Goal: Answer question/provide support: Share knowledge or assist other users

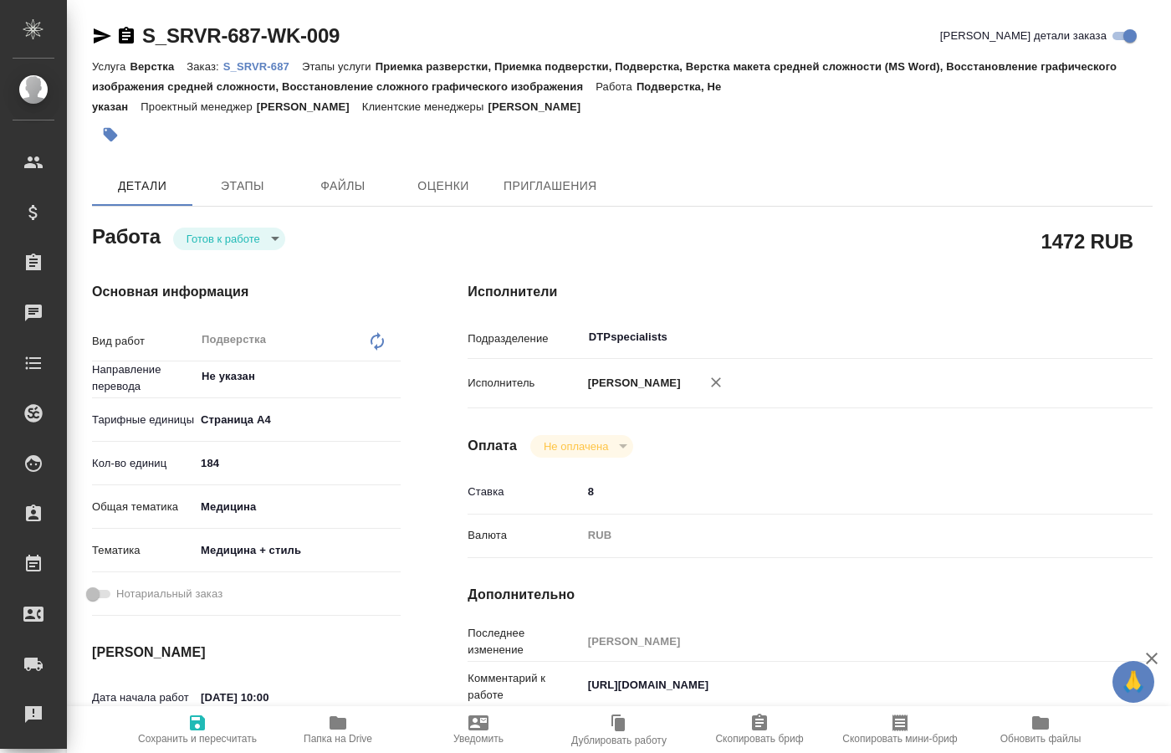
click at [261, 237] on body "🙏 .cls-1 fill:#fff; AWATERA Kucherenko Oksana Клиенты Спецификации Заказы 0 Чат…" at bounding box center [585, 376] width 1171 height 753
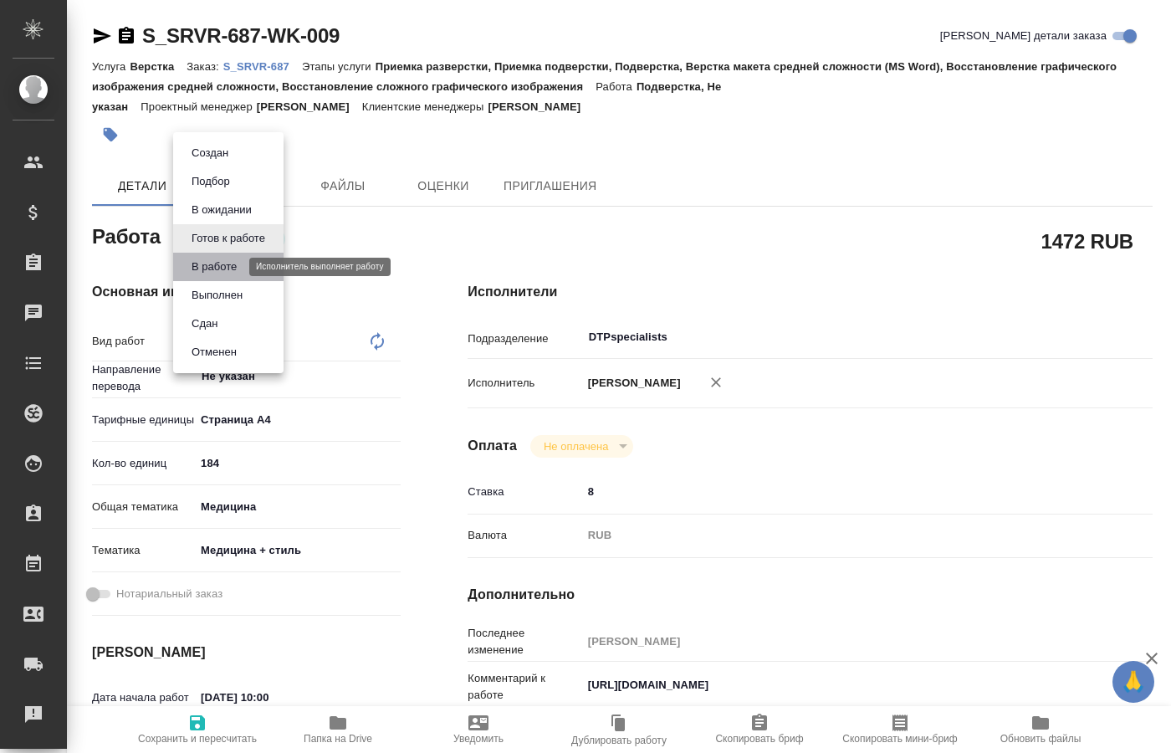
click at [232, 268] on button "В работе" at bounding box center [214, 267] width 55 height 18
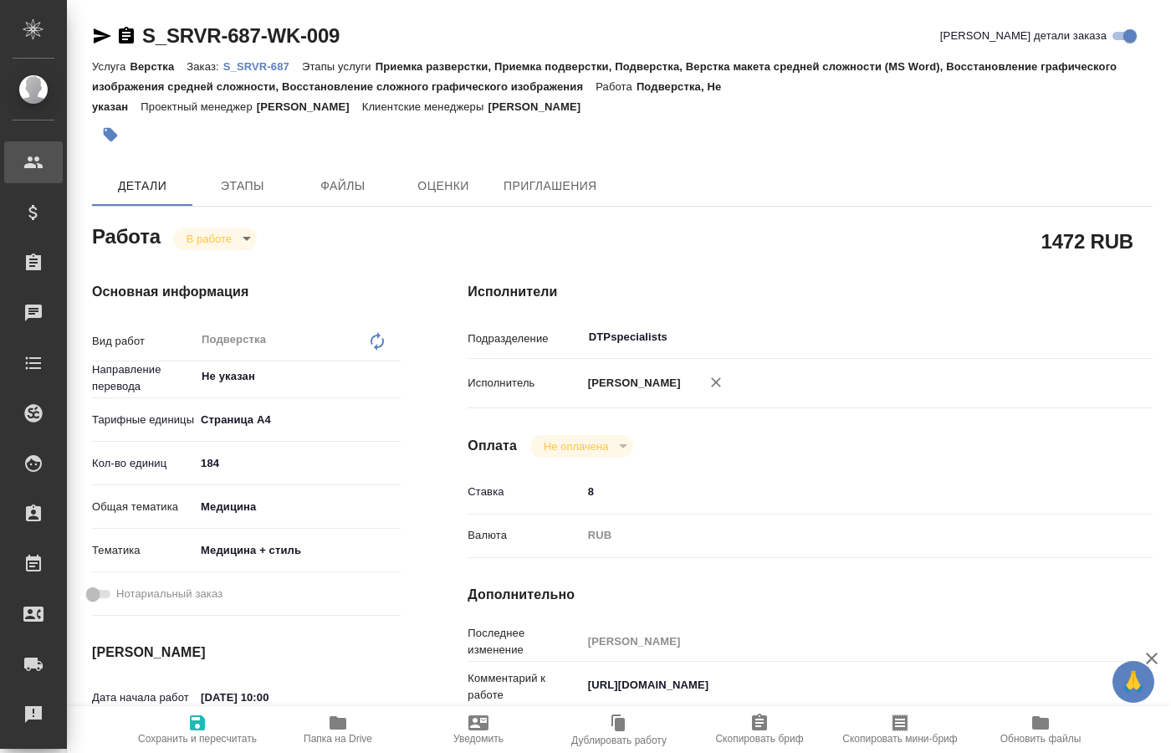
type textarea "x"
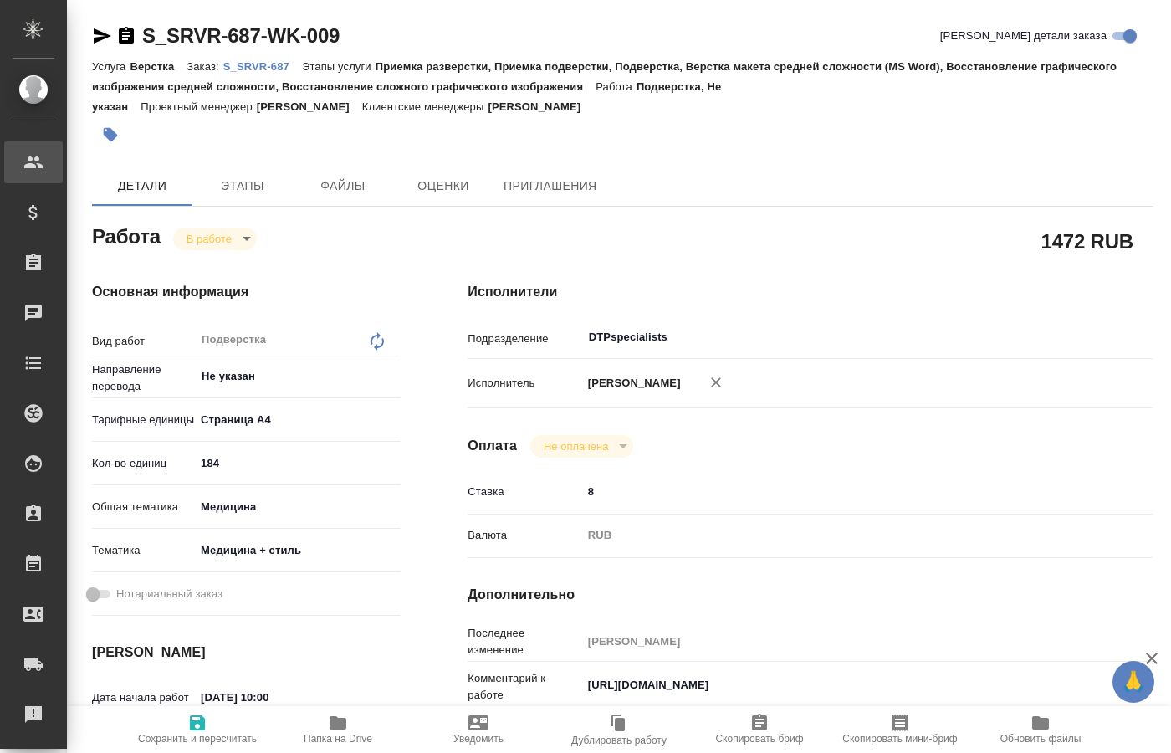
type textarea "x"
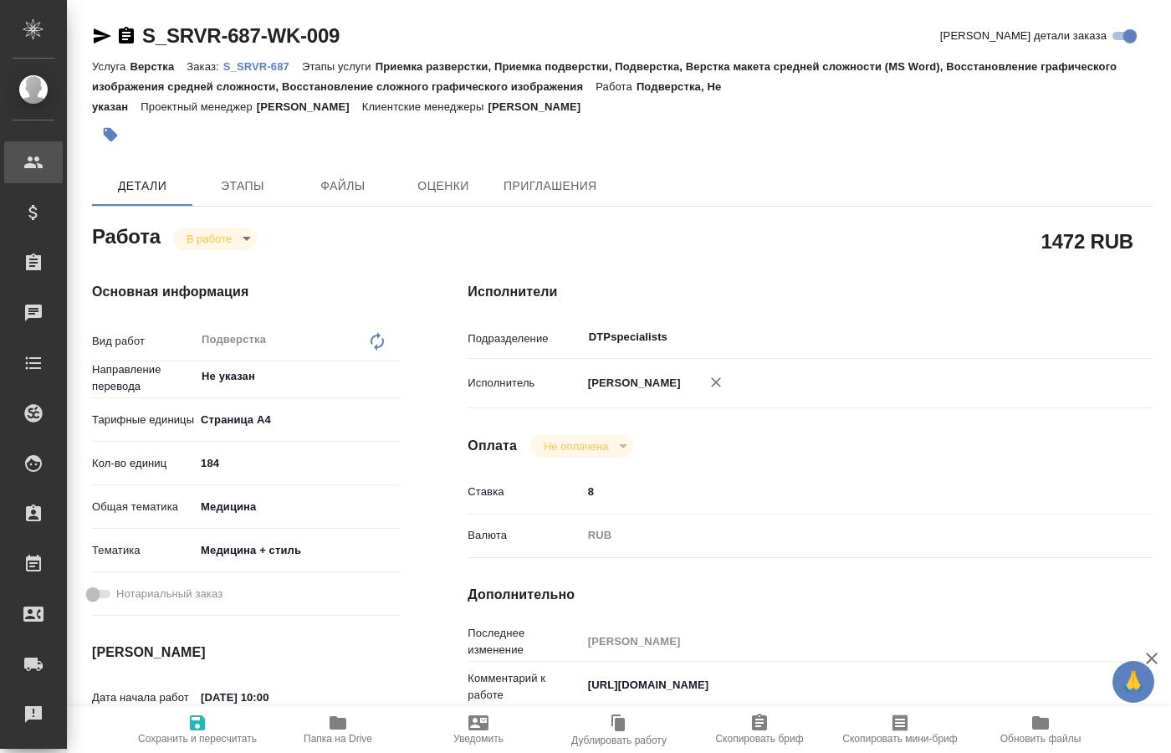
type textarea "x"
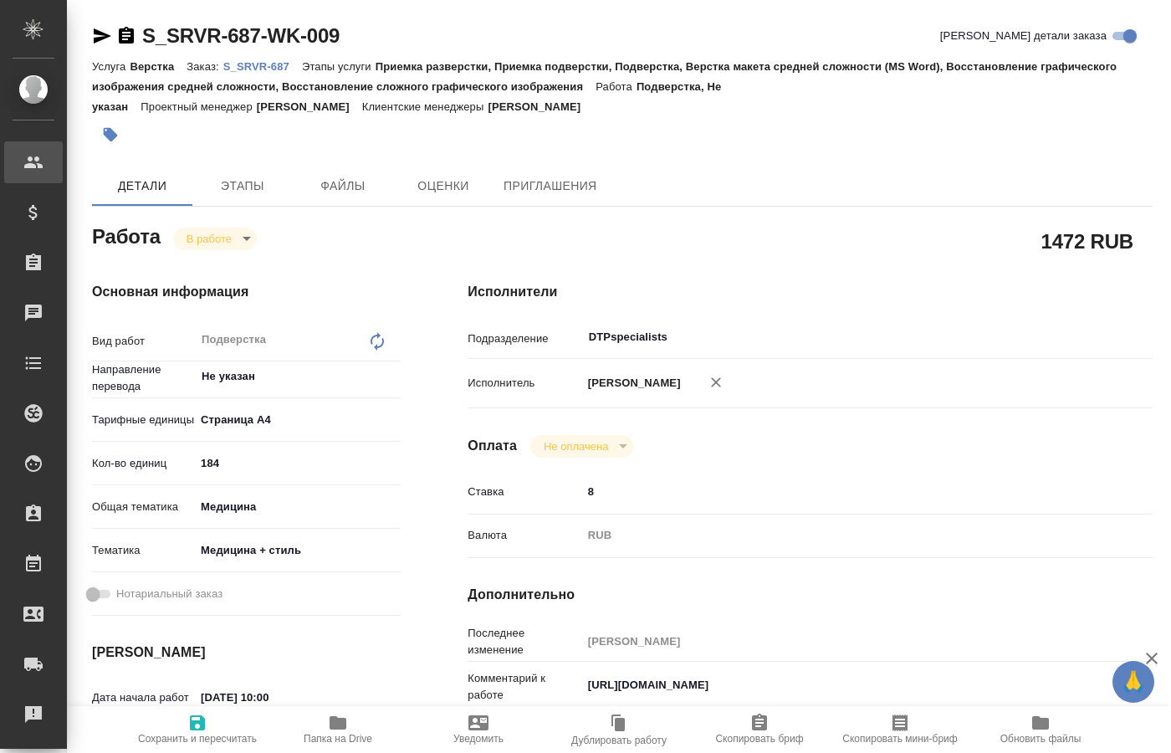
type textarea "x"
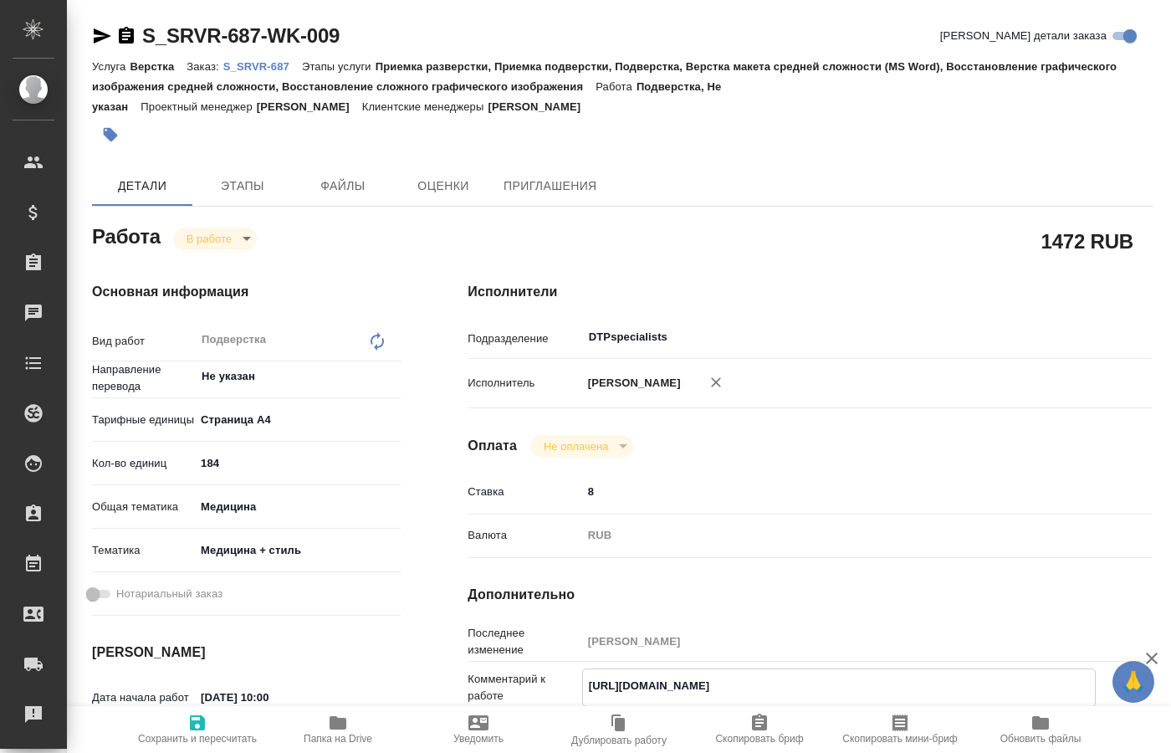
drag, startPoint x: 870, startPoint y: 679, endPoint x: 568, endPoint y: 673, distance: 302.0
click at [583, 673] on textarea "https://drive.awatera.com/s/7LJWitnFjmWKzsX" at bounding box center [839, 686] width 512 height 28
type textarea "x"
click at [335, 731] on icon "button" at bounding box center [338, 723] width 20 height 20
